Goal: Task Accomplishment & Management: Use online tool/utility

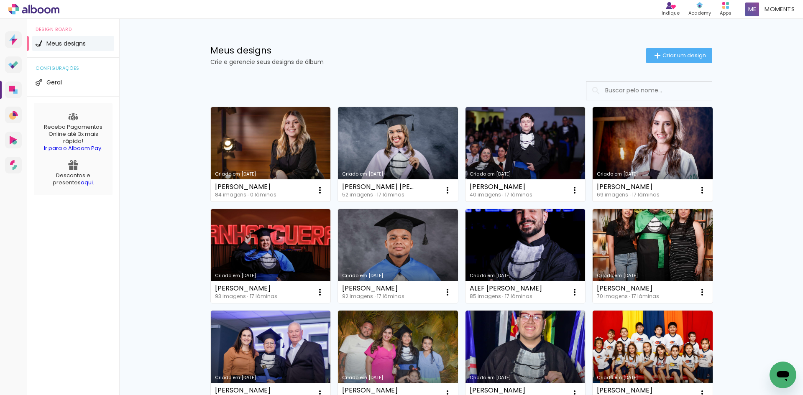
click at [633, 90] on input at bounding box center [660, 90] width 119 height 17
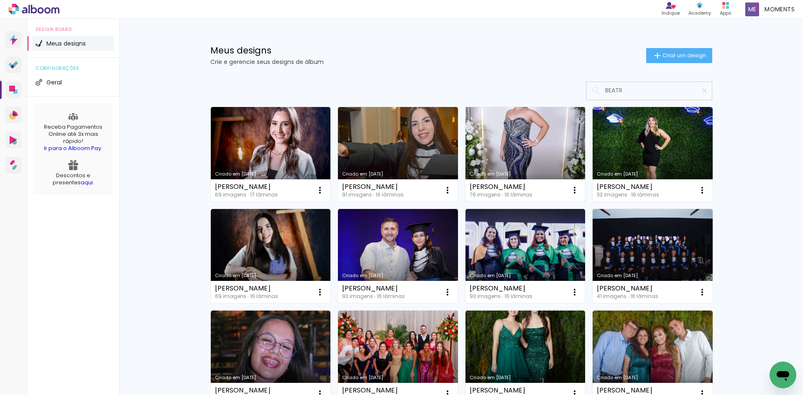
type input "BEATR"
type paper-input "BEATR"
click at [536, 151] on link "Criado em [DATE]" at bounding box center [525, 154] width 120 height 94
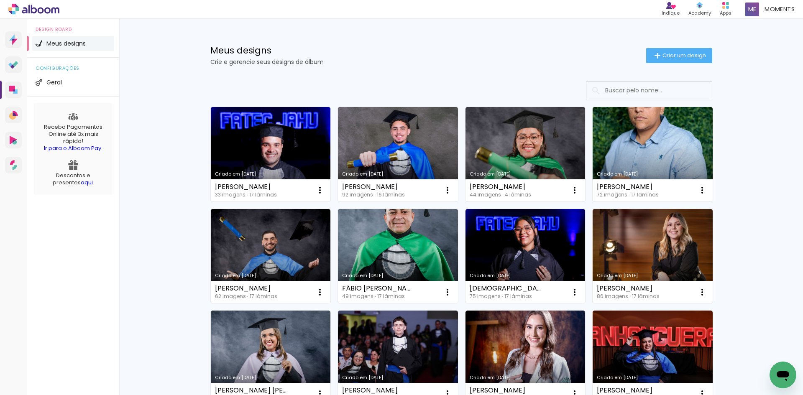
click at [671, 91] on input at bounding box center [660, 90] width 119 height 17
click at [635, 88] on input at bounding box center [660, 90] width 119 height 17
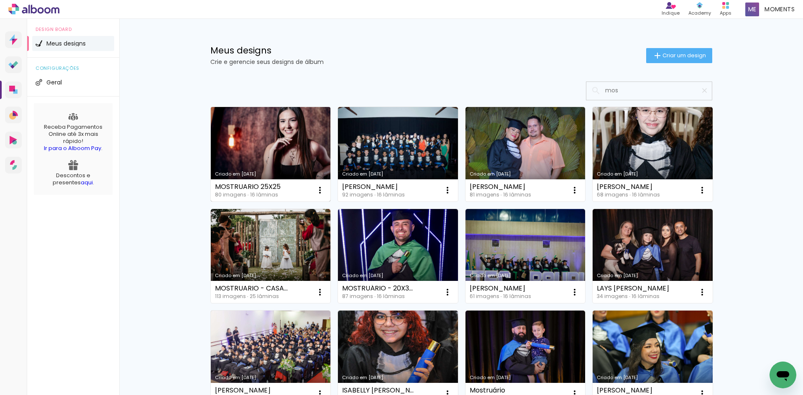
type input "mos"
type paper-input "mos"
click at [282, 166] on link "Criado em 25/08/25" at bounding box center [271, 154] width 120 height 94
